Goal: Find specific page/section: Find specific page/section

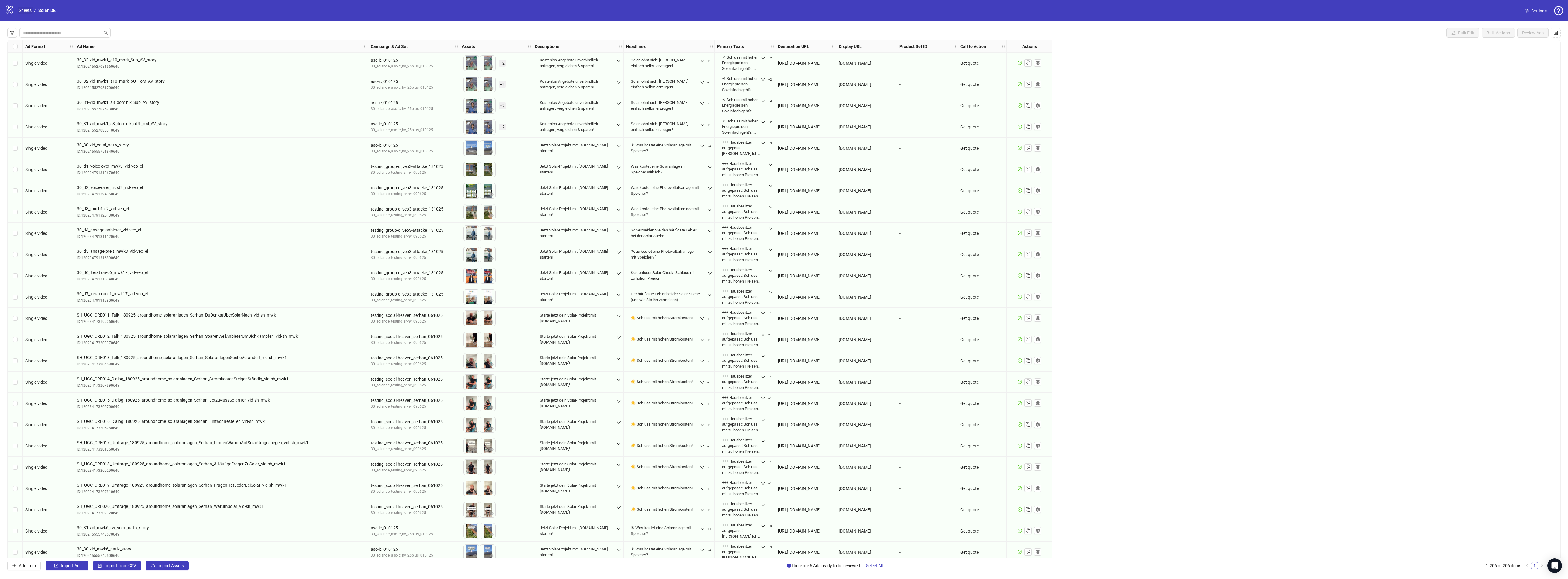
click at [18, 9] on link "Sheets" at bounding box center [25, 10] width 15 height 7
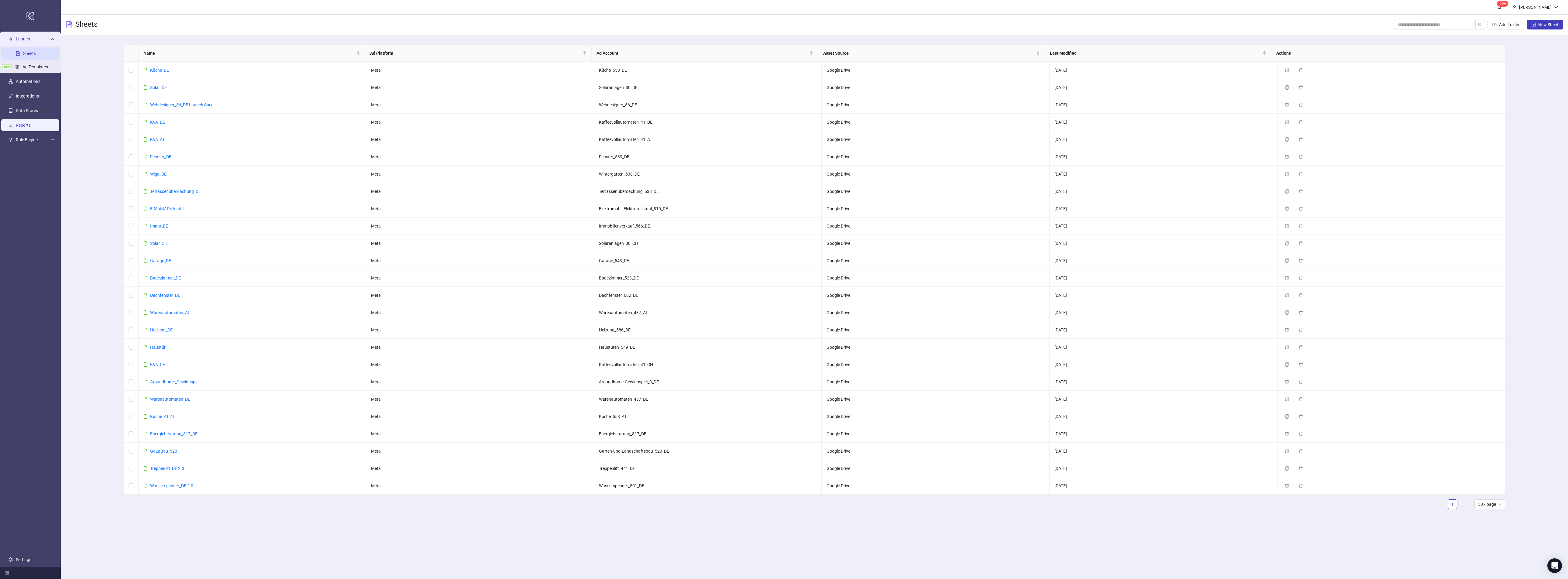
click at [30, 123] on link "Reports" at bounding box center [23, 125] width 15 height 5
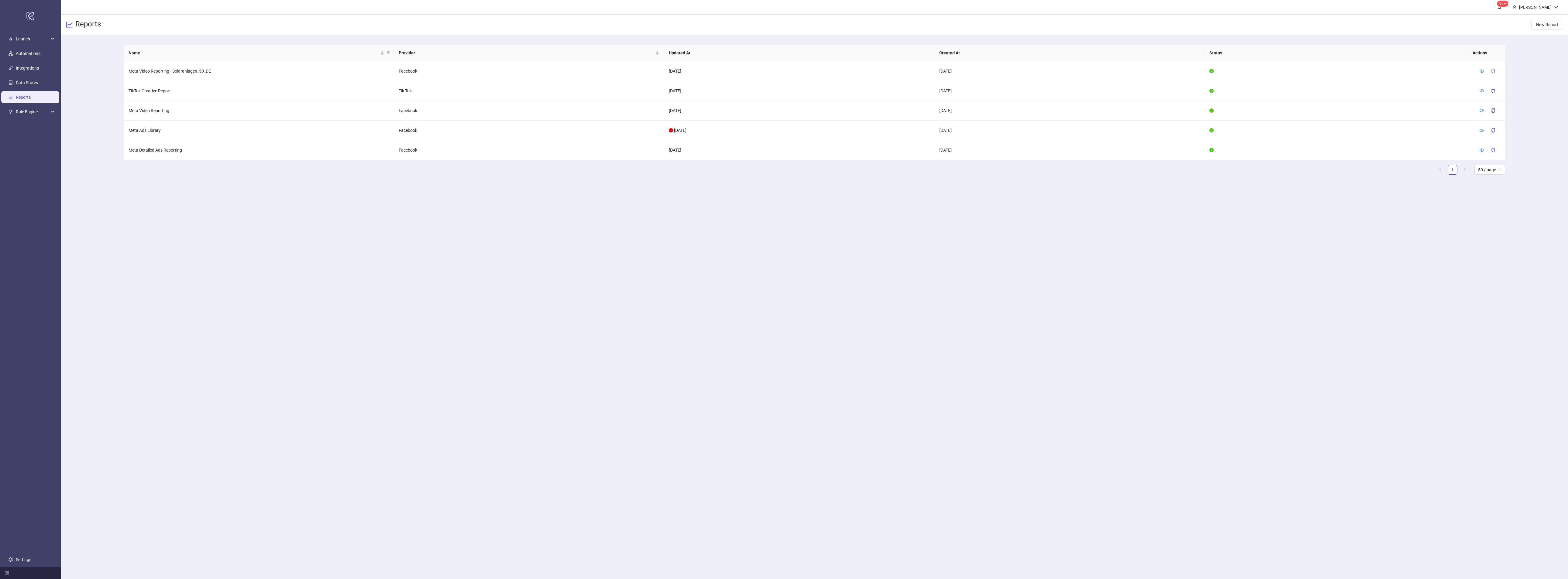
click at [765, 282] on main "99+ Eva Keidel Reports New Report Name Provider Updated At Created At Status Ac…" at bounding box center [814, 290] width 1507 height 579
click at [1483, 130] on icon "eye" at bounding box center [1482, 130] width 4 height 4
